Goal: Communication & Community: Ask a question

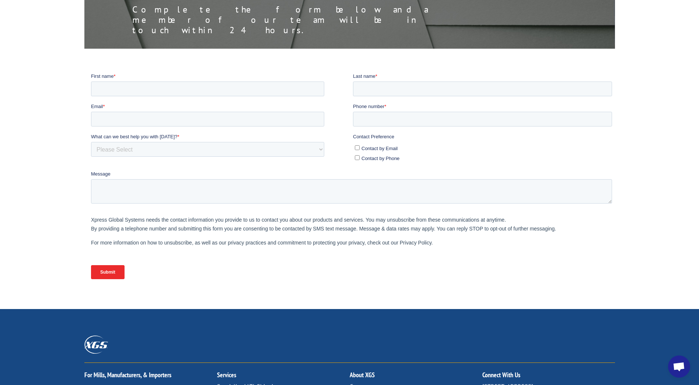
scroll to position [147, 0]
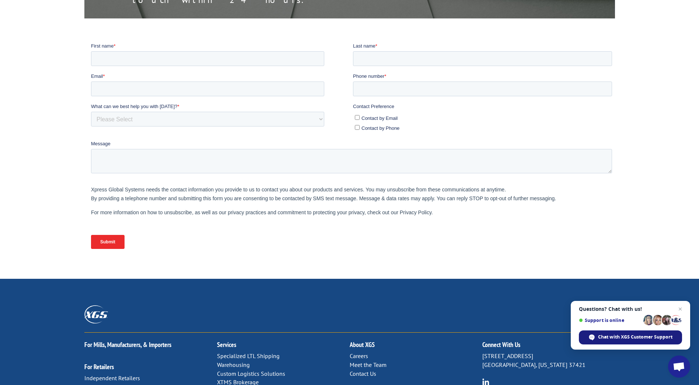
click at [620, 334] on span "Chat with XGS Customer Support" at bounding box center [635, 336] width 74 height 7
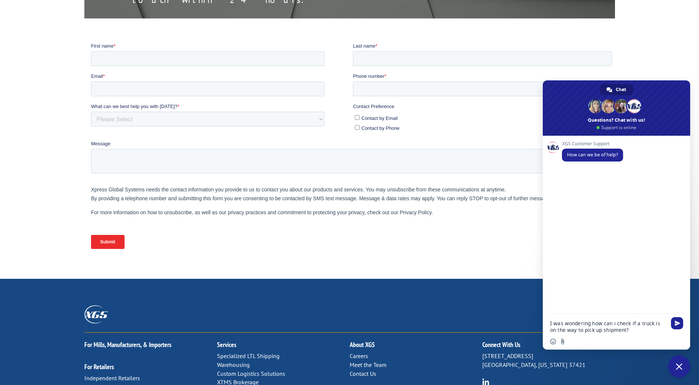
click at [594, 332] on textarea "I was wondering how can i check if a truck is on the way to pick up shipment?" at bounding box center [608, 326] width 116 height 13
click at [590, 324] on textarea "I was wondering how can i check if a truck is on the way to pick up a shipment?" at bounding box center [608, 326] width 116 height 13
click at [613, 323] on textarea "I was wondering, how can i check if a truck is on the way to pick up a shipment?" at bounding box center [608, 326] width 116 height 13
click at [614, 323] on textarea "I was wondering, how can i check if a truck is on the way to pick up a shipment?" at bounding box center [608, 326] width 116 height 13
type textarea "I was wondering, how can I check if a truck is on the way to pick up a shipment?"
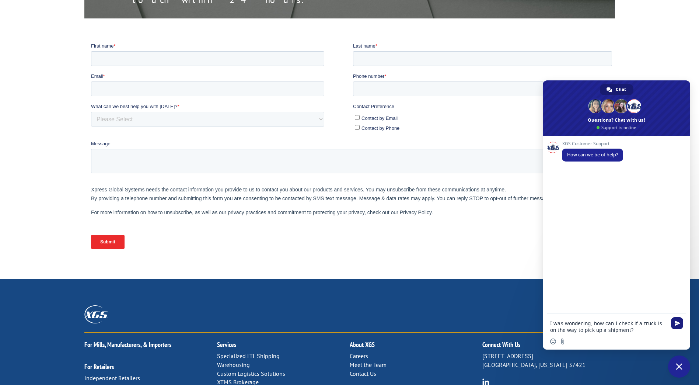
click at [677, 325] on span "Send" at bounding box center [677, 323] width 6 height 6
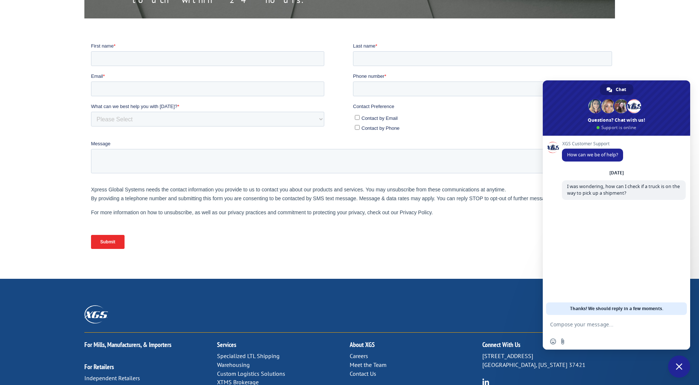
click at [599, 253] on div "XGS Customer Support How can we be of help? [DATE] I was wondering, how can I c…" at bounding box center [616, 225] width 147 height 179
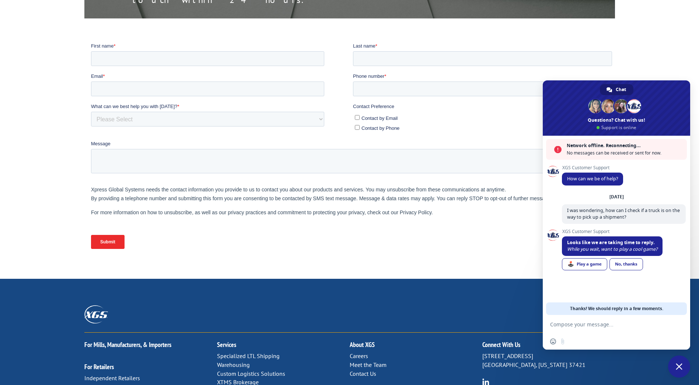
click at [679, 366] on span "Close chat" at bounding box center [679, 366] width 7 height 7
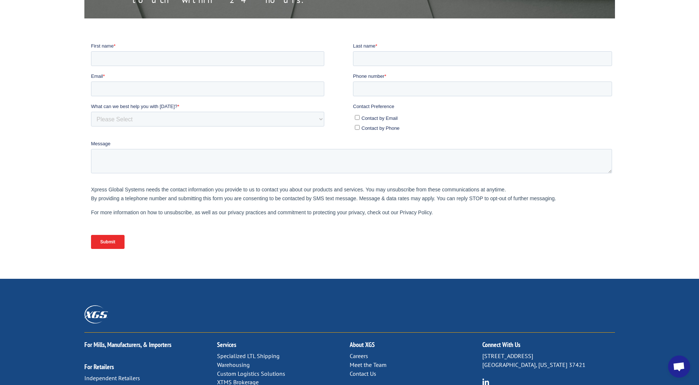
scroll to position [0, 0]
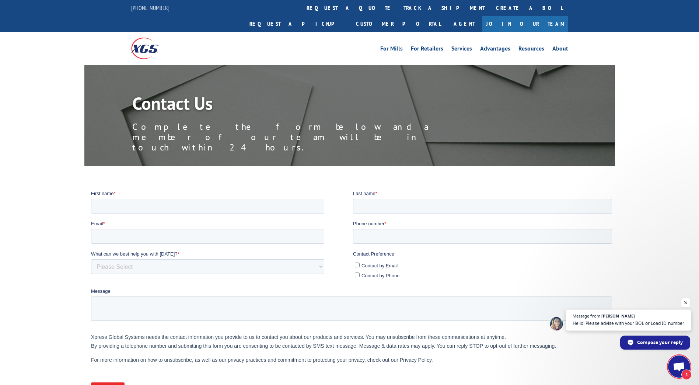
click at [659, 322] on span "Hello! Please advise with your BOL or Load ID number" at bounding box center [628, 322] width 112 height 7
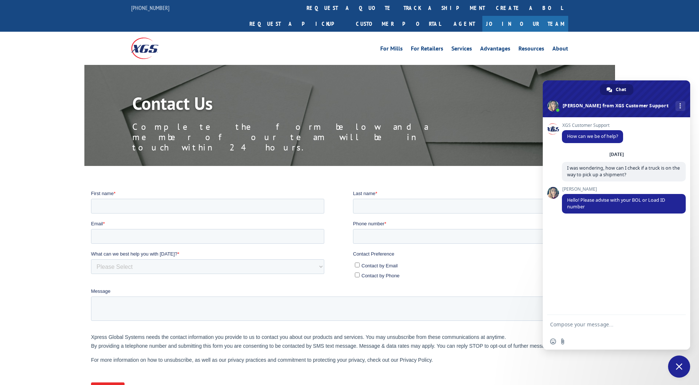
click at [609, 326] on textarea "Compose your message..." at bounding box center [608, 324] width 116 height 7
type textarea "The BOL is BG1026343125"
click at [678, 326] on span "Send" at bounding box center [677, 324] width 6 height 6
click at [662, 235] on span "Failed to send. Retry?" at bounding box center [658, 235] width 43 height 5
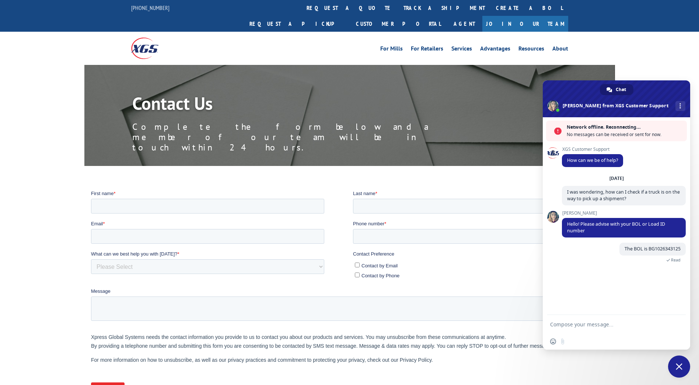
click at [642, 263] on div "The BOL is BG1026343125 A few seconds ago Read" at bounding box center [624, 256] width 124 height 28
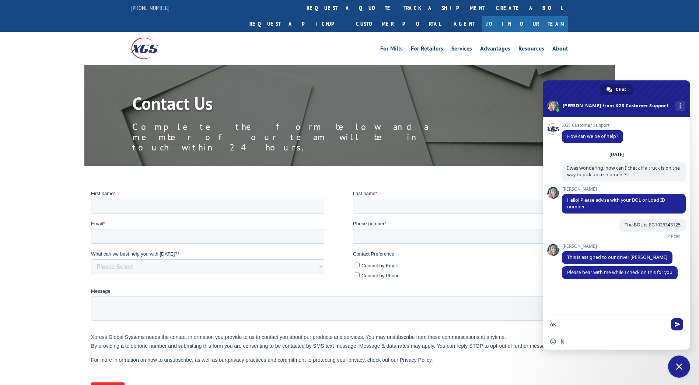
type textarea "o"
type textarea "Okay, thank you!"
click at [673, 321] on span "Send" at bounding box center [677, 324] width 12 height 12
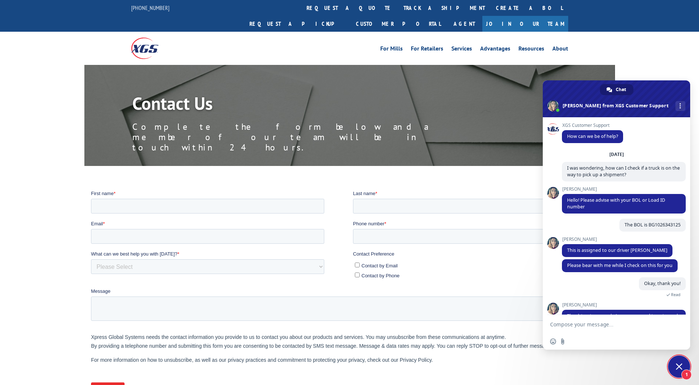
scroll to position [23, 0]
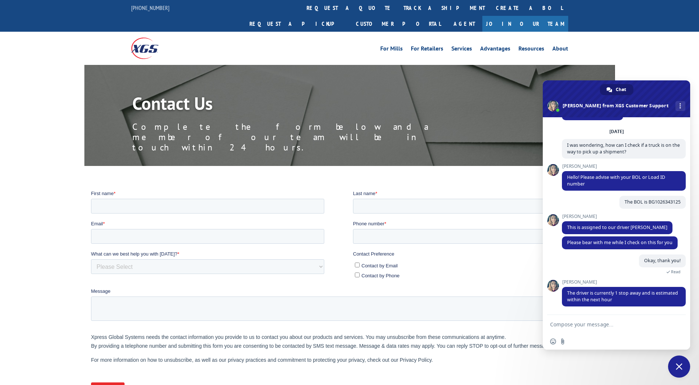
click at [600, 325] on textarea "Compose your message..." at bounding box center [608, 324] width 116 height 7
type textarea "Ah okay, thank you! That was all the help I needed. Have a good day!"
click at [675, 322] on span "Send" at bounding box center [677, 323] width 6 height 6
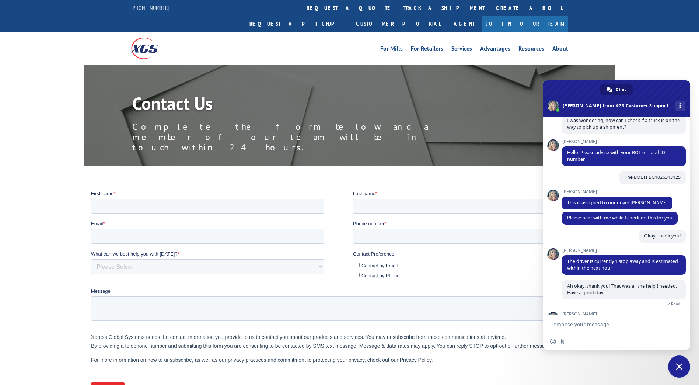
scroll to position [99, 0]
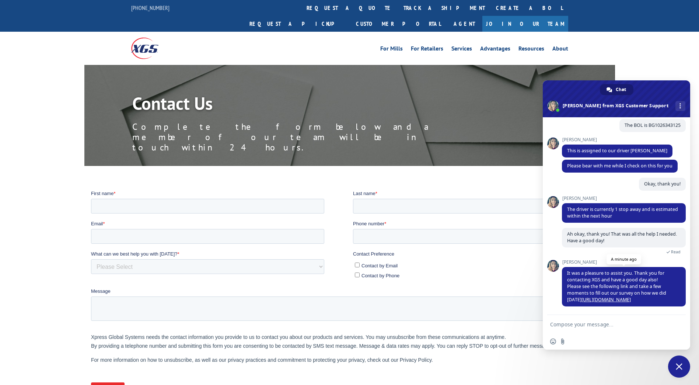
click at [622, 298] on link "[URL][DOMAIN_NAME]" at bounding box center [605, 299] width 49 height 6
